Goal: Communication & Community: Answer question/provide support

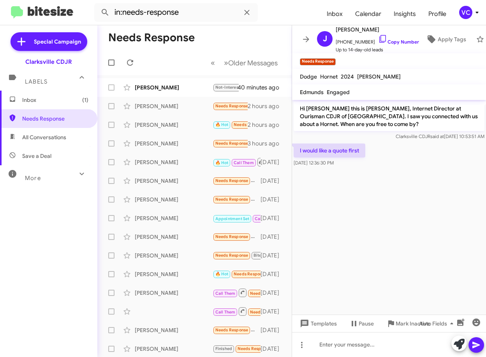
click at [472, 205] on cdk-virtual-scroll-viewport "Hi [PERSON_NAME] this is [PERSON_NAME], Internet Director at Ourisman CDJR of […" at bounding box center [389, 207] width 194 height 215
click at [434, 214] on cdk-virtual-scroll-viewport "Hi [PERSON_NAME] this is [PERSON_NAME], Internet Director at Ourisman CDJR of […" at bounding box center [389, 207] width 194 height 215
click at [451, 266] on cdk-virtual-scroll-viewport "Hi [PERSON_NAME] this is [PERSON_NAME], Internet Director at Ourisman CDJR of […" at bounding box center [389, 207] width 194 height 215
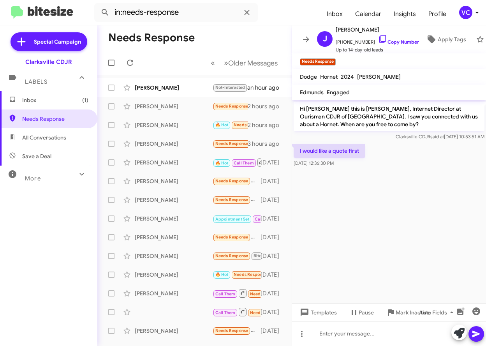
drag, startPoint x: 448, startPoint y: 202, endPoint x: 445, endPoint y: 209, distance: 8.0
click at [449, 202] on cdk-virtual-scroll-viewport "Hi [PERSON_NAME] this is [PERSON_NAME], Internet Director at Ourisman CDJR of […" at bounding box center [389, 201] width 194 height 203
click at [172, 86] on div "[PERSON_NAME]" at bounding box center [174, 88] width 78 height 8
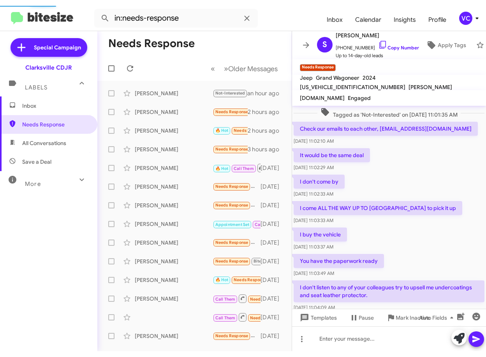
scroll to position [462, 0]
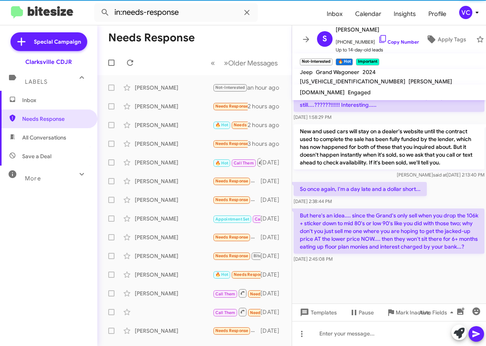
click at [417, 290] on div at bounding box center [389, 283] width 194 height 39
click at [455, 180] on div "So once again, I'm a day late and a dollar short... [DATE] 2:38:44 PM" at bounding box center [389, 193] width 194 height 26
click at [445, 290] on div at bounding box center [389, 283] width 194 height 39
click at [364, 279] on div at bounding box center [389, 283] width 194 height 39
click at [398, 268] on div at bounding box center [389, 283] width 194 height 39
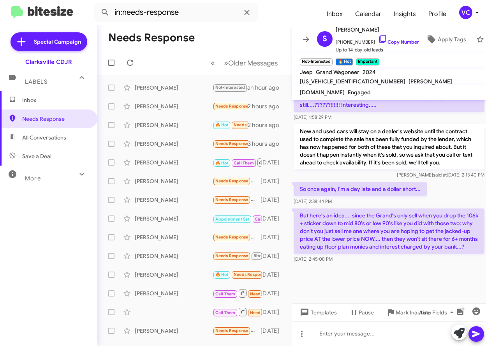
drag, startPoint x: 437, startPoint y: 181, endPoint x: 428, endPoint y: 229, distance: 47.9
click at [438, 181] on div "So once again, I'm a day late and a dollar short... [DATE] 2:38:44 PM" at bounding box center [389, 193] width 194 height 26
click at [407, 285] on div at bounding box center [389, 283] width 194 height 39
click at [408, 284] on div at bounding box center [389, 283] width 194 height 39
click at [410, 284] on div at bounding box center [389, 283] width 194 height 39
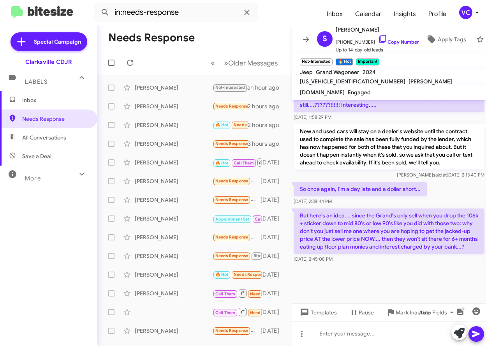
click at [410, 284] on div at bounding box center [389, 283] width 194 height 39
drag, startPoint x: 406, startPoint y: 285, endPoint x: 310, endPoint y: 179, distance: 143.6
click at [406, 285] on div at bounding box center [389, 283] width 194 height 39
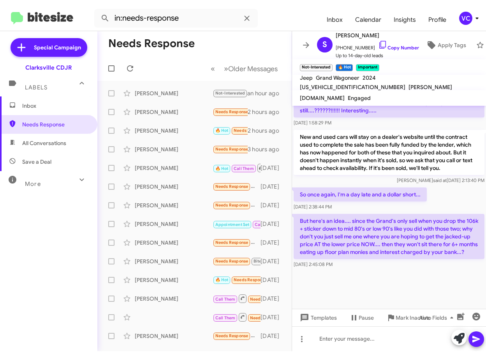
scroll to position [450, 0]
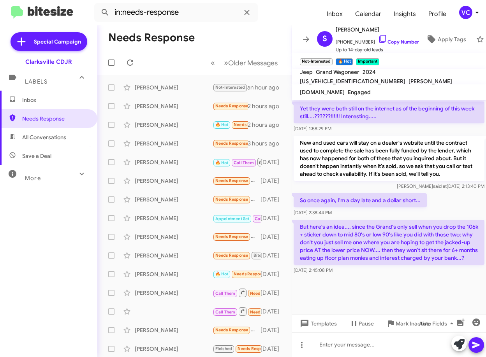
click at [432, 209] on div "So once again, I'm a day late and a dollar short... [DATE] 2:38:44 PM" at bounding box center [389, 205] width 194 height 26
